Goal: Task Accomplishment & Management: Complete application form

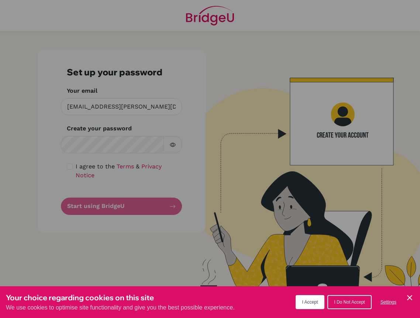
click at [314, 298] on button "I Accept" at bounding box center [310, 302] width 29 height 14
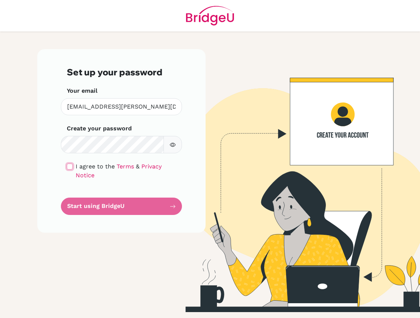
click at [69, 167] on input "checkbox" at bounding box center [70, 167] width 6 height 6
checkbox input "true"
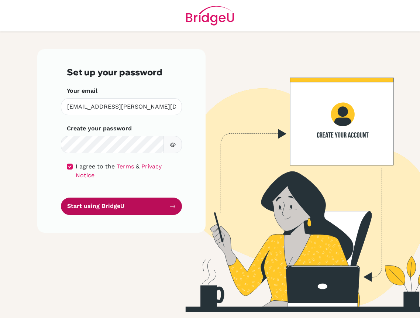
click at [96, 198] on button "Start using BridgeU" at bounding box center [121, 206] width 121 height 17
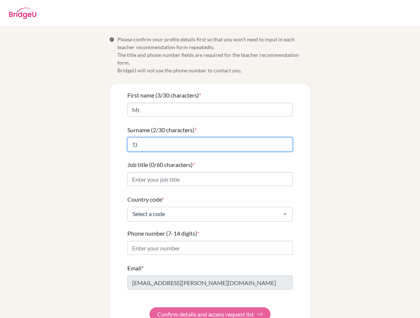
click at [169, 137] on input "TJ" at bounding box center [209, 144] width 165 height 14
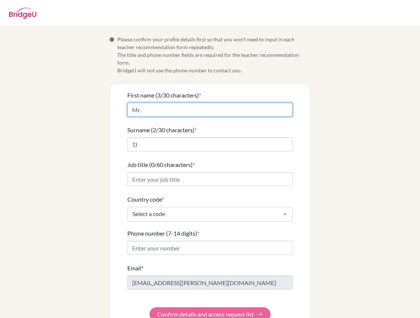
click at [163, 103] on input "Mr." at bounding box center [209, 110] width 165 height 14
drag, startPoint x: 153, startPoint y: 99, endPoint x: 103, endPoint y: 99, distance: 49.5
click at [103, 99] on div "Info Please confirm your profile details first so that you won’t need to input …" at bounding box center [210, 182] width 355 height 294
type input "Taek Jin (TJ)"
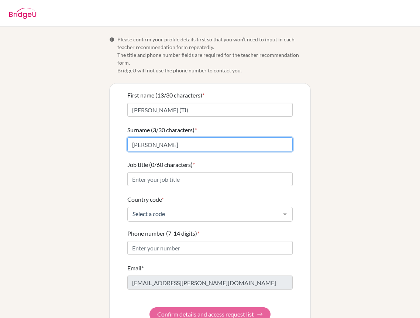
type input "Lee"
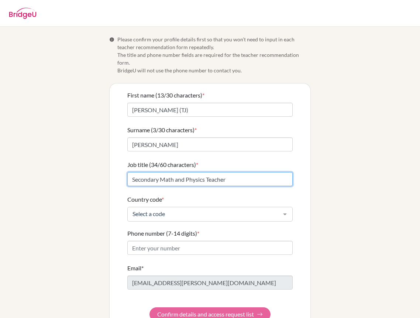
type input "Secondary Math and Physics Teacher"
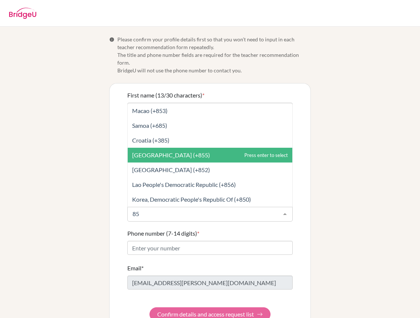
type input "855"
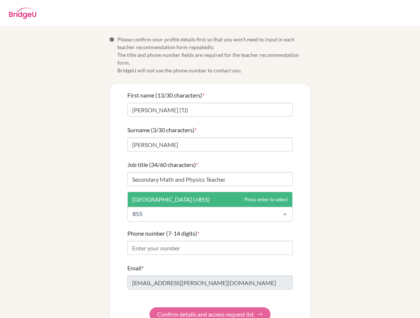
click at [156, 196] on span "Cambodia (+855)" at bounding box center [171, 199] width 78 height 7
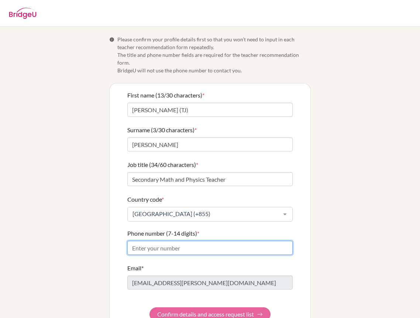
click at [191, 242] on input "Phone number (7-14 digits) *" at bounding box center [209, 248] width 165 height 14
type input "12225420"
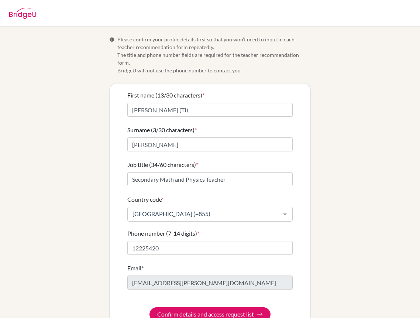
scroll to position [12, 0]
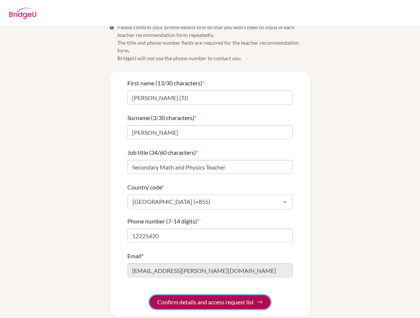
click at [248, 295] on button "Confirm details and access request list" at bounding box center [210, 302] width 121 height 14
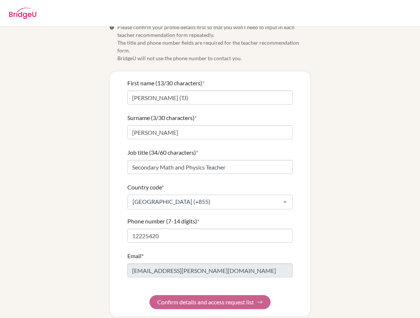
scroll to position [0, 0]
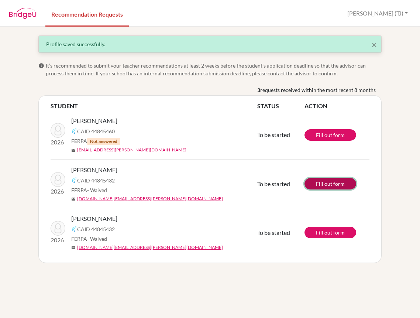
click at [325, 182] on link "Fill out form" at bounding box center [331, 183] width 52 height 11
